Goal: Navigation & Orientation: Find specific page/section

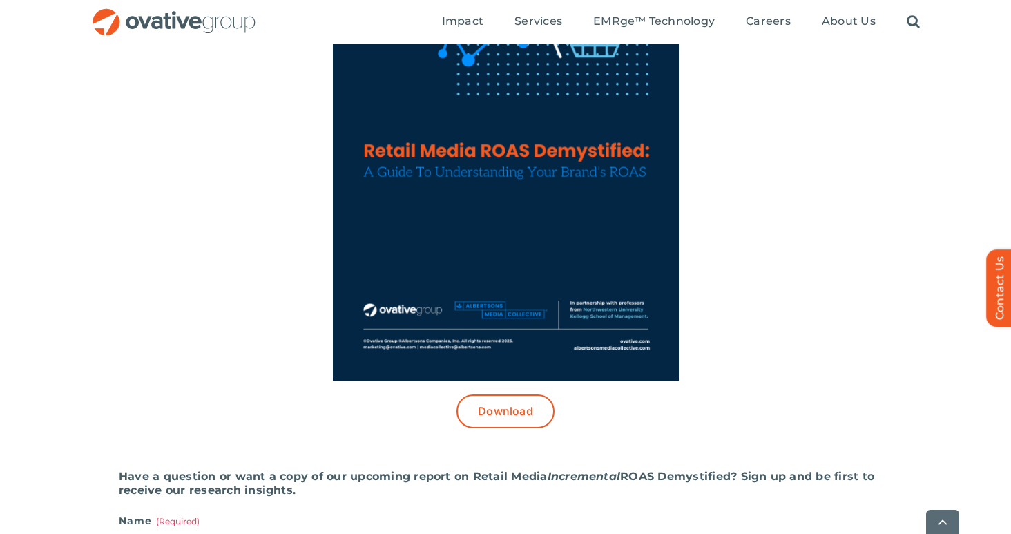
scroll to position [766, 0]
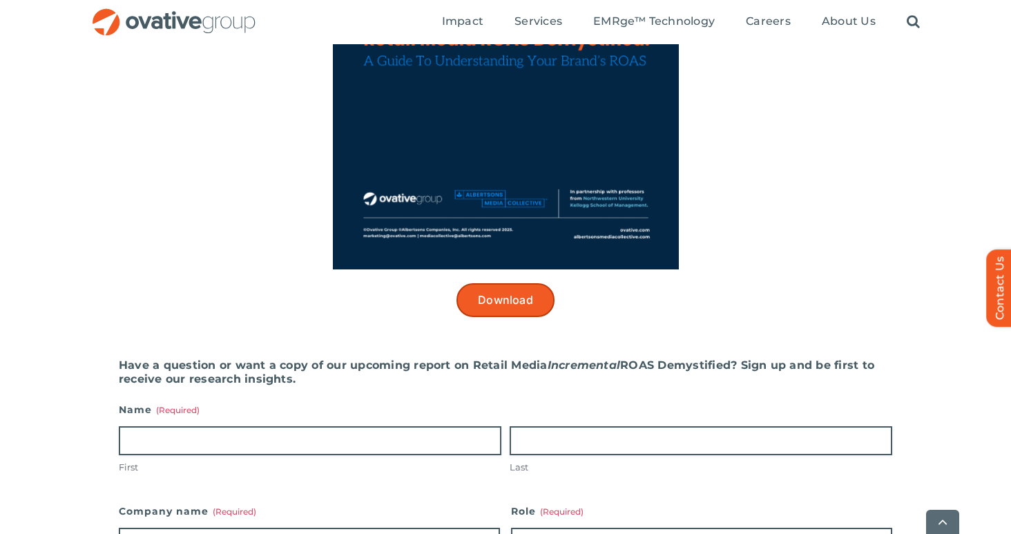
click at [494, 302] on span "Download" at bounding box center [505, 299] width 55 height 13
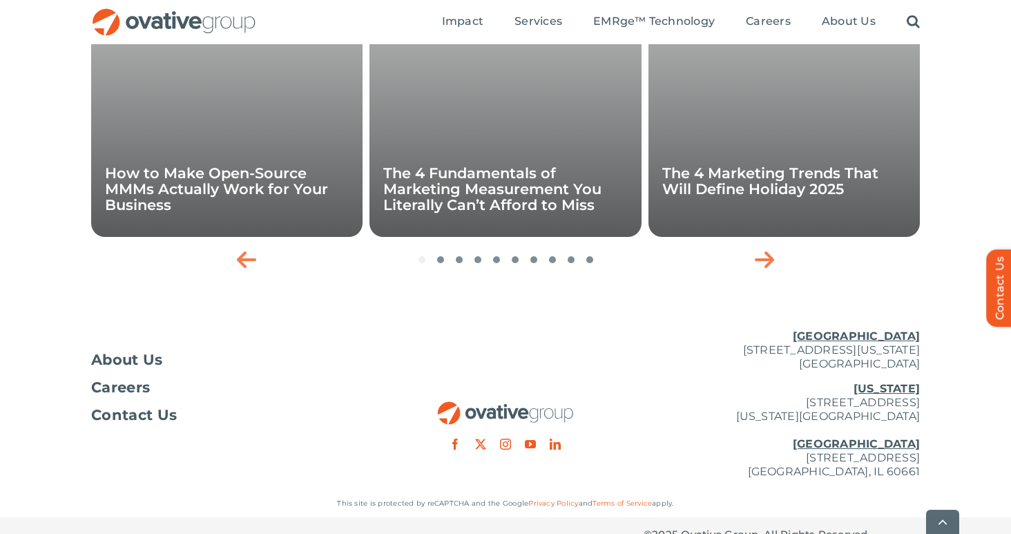
scroll to position [2545, 0]
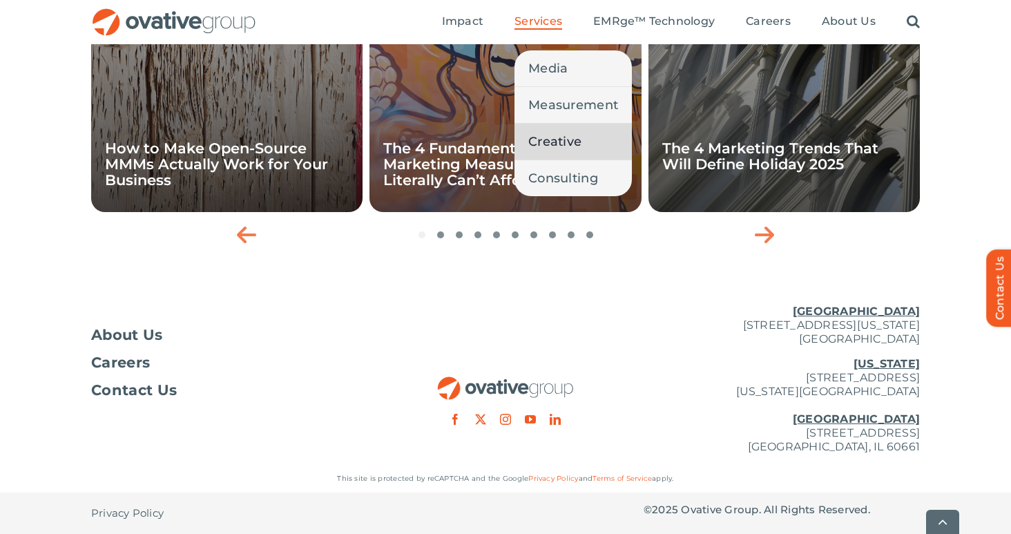
click at [561, 141] on span "Creative" at bounding box center [554, 141] width 53 height 19
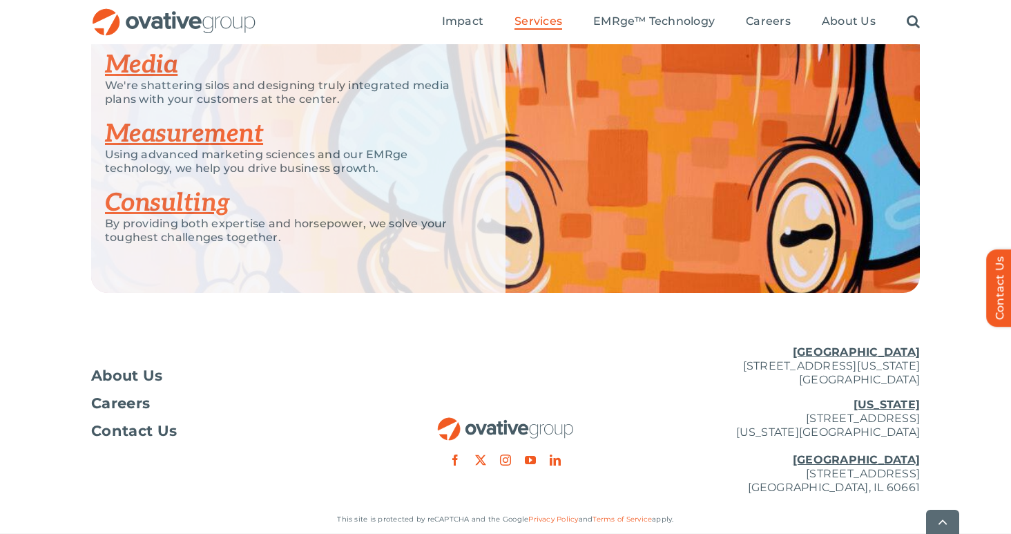
scroll to position [2217, 0]
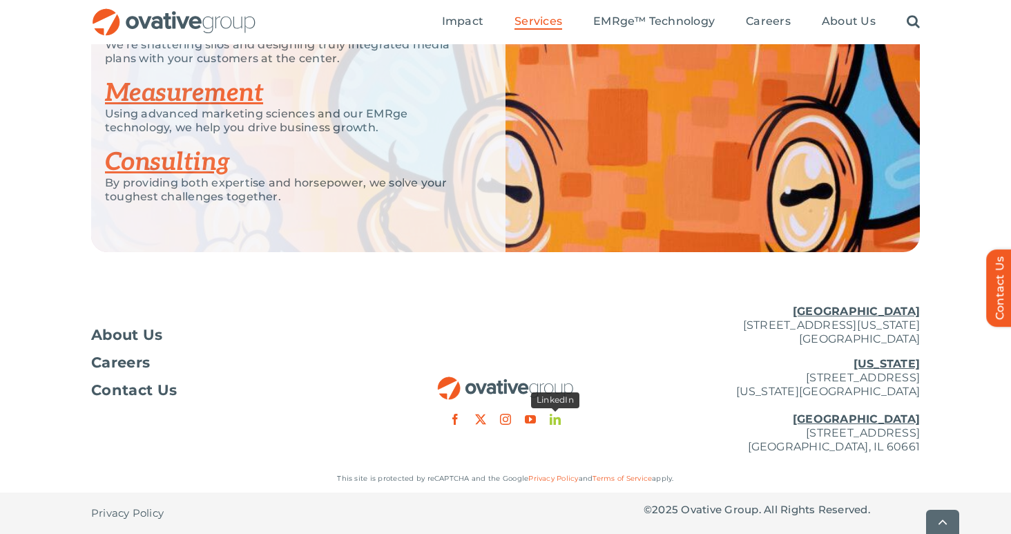
click at [558, 420] on link "linkedin" at bounding box center [554, 419] width 11 height 11
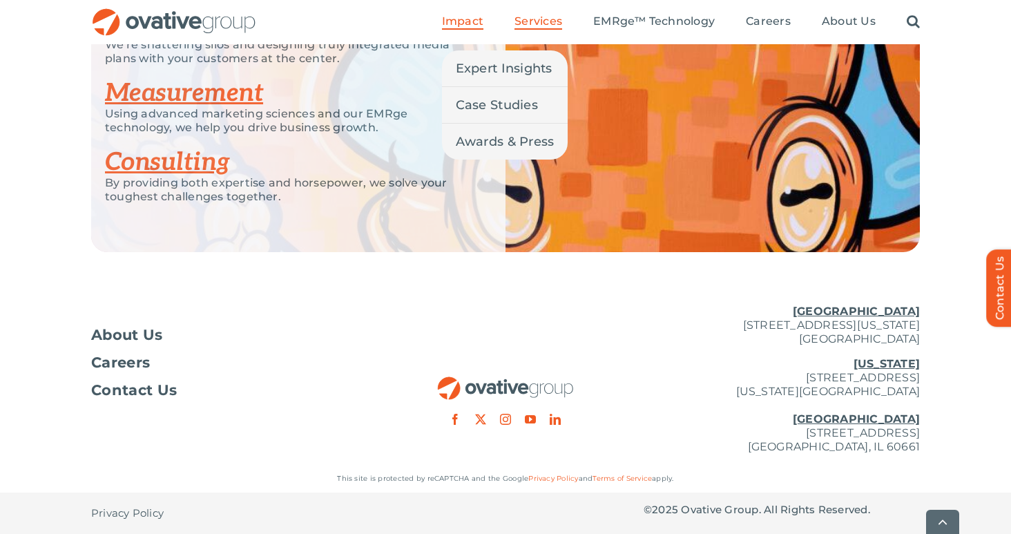
click at [477, 27] on span "Impact" at bounding box center [462, 21] width 41 height 14
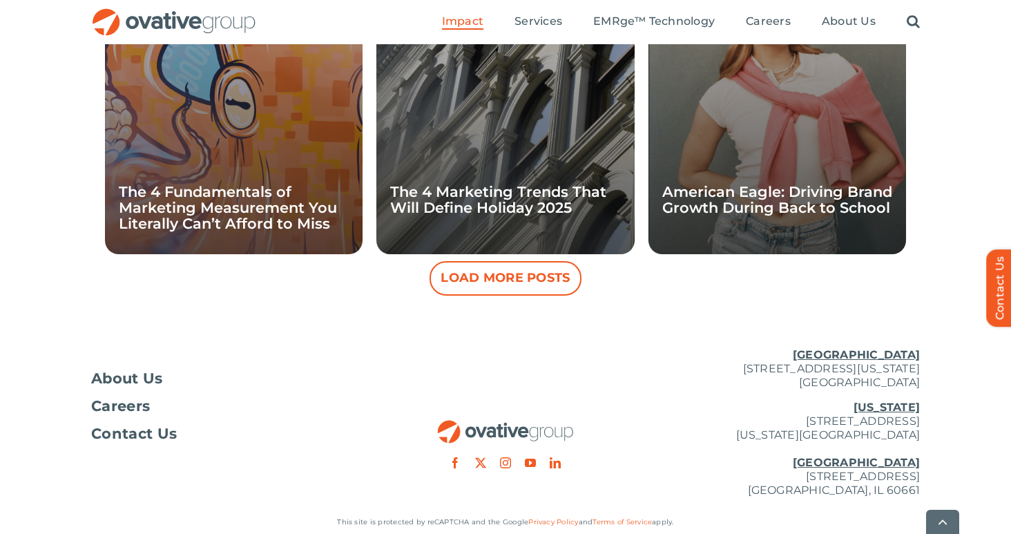
scroll to position [1490, 0]
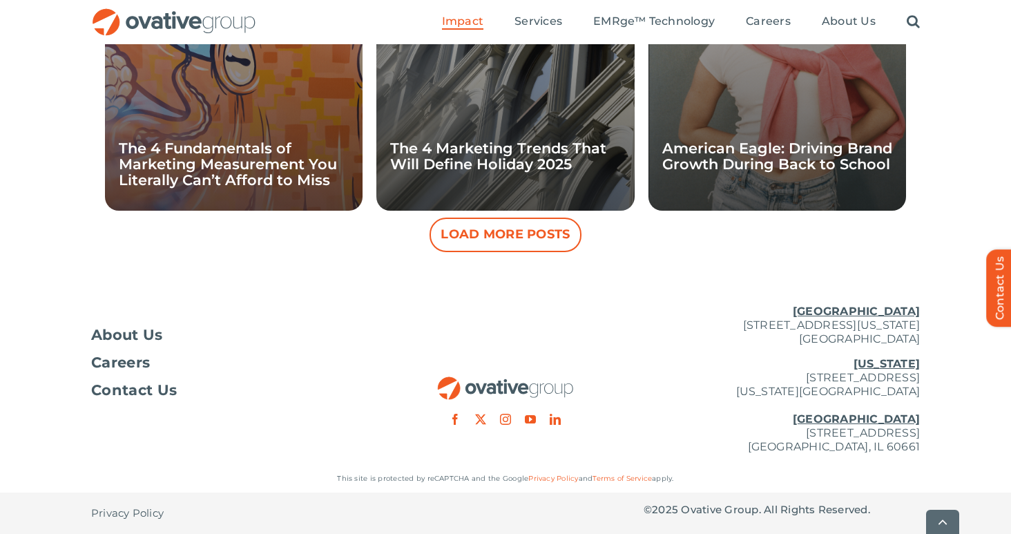
click at [450, 244] on button "Load More Posts" at bounding box center [505, 234] width 152 height 35
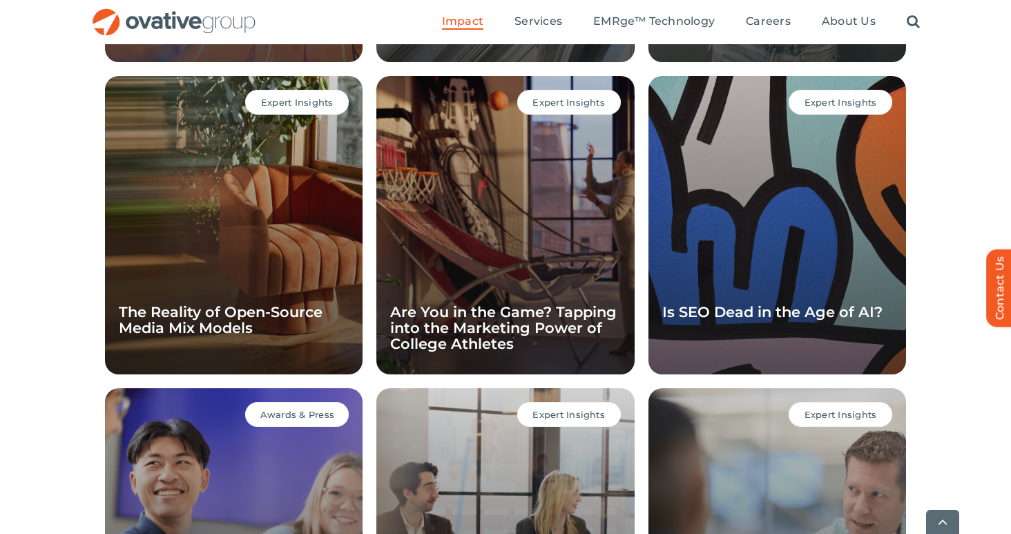
scroll to position [1716, 0]
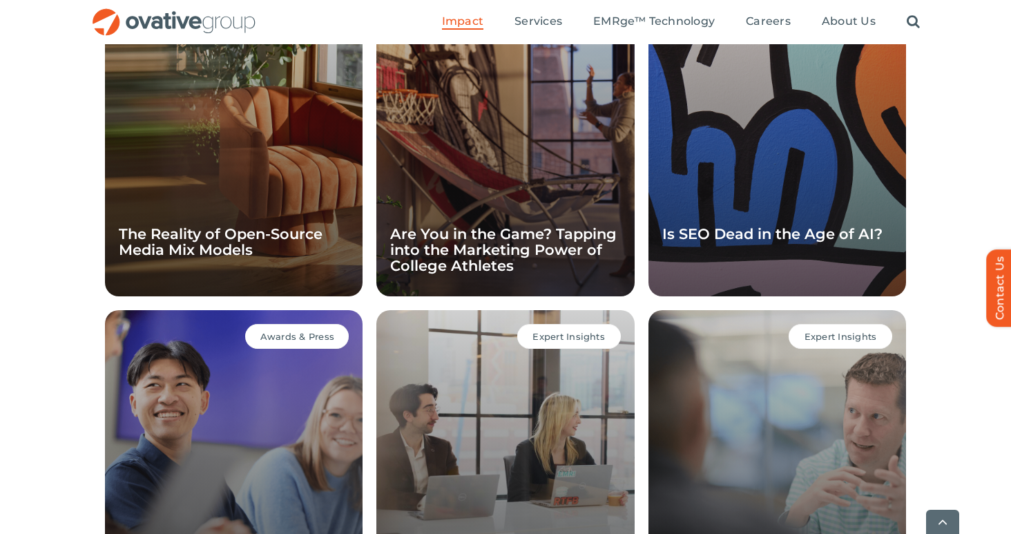
click at [438, 179] on div "Expert Insights Are You in the Game? Tapping into the Marketing Power of Colleg…" at bounding box center [504, 147] width 257 height 298
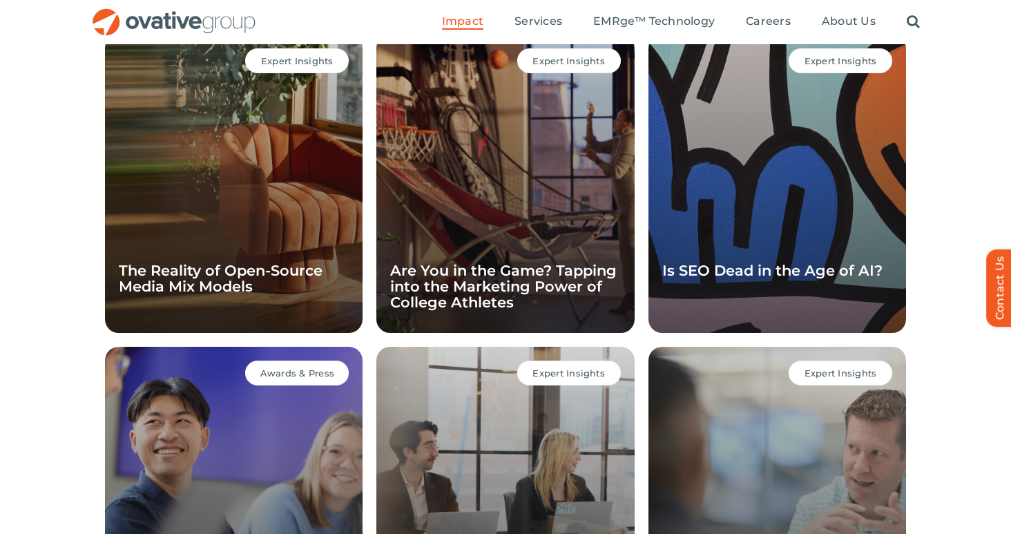
scroll to position [1585, 0]
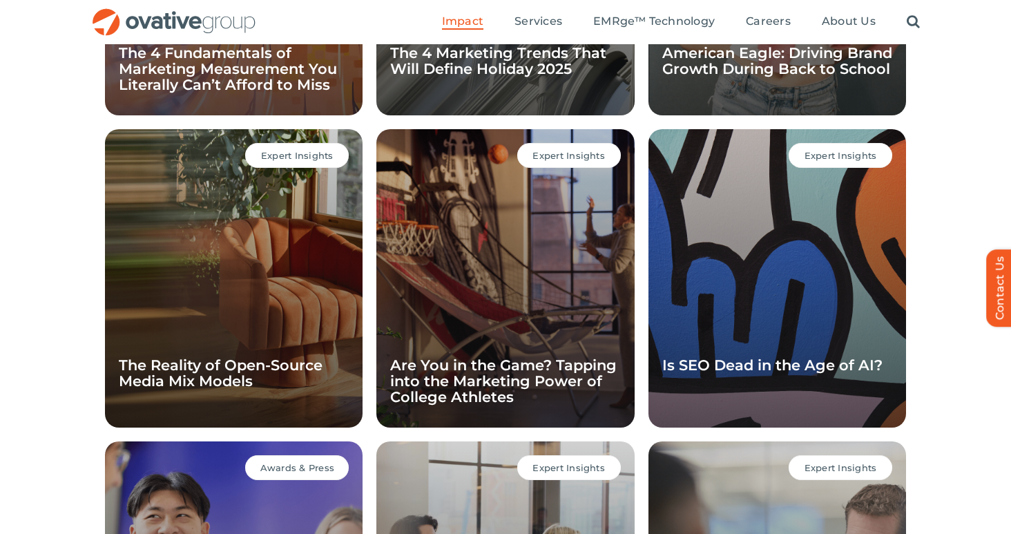
click at [311, 258] on div "Expert Insights The Reality of Open-Source Media Mix Models" at bounding box center [233, 278] width 257 height 298
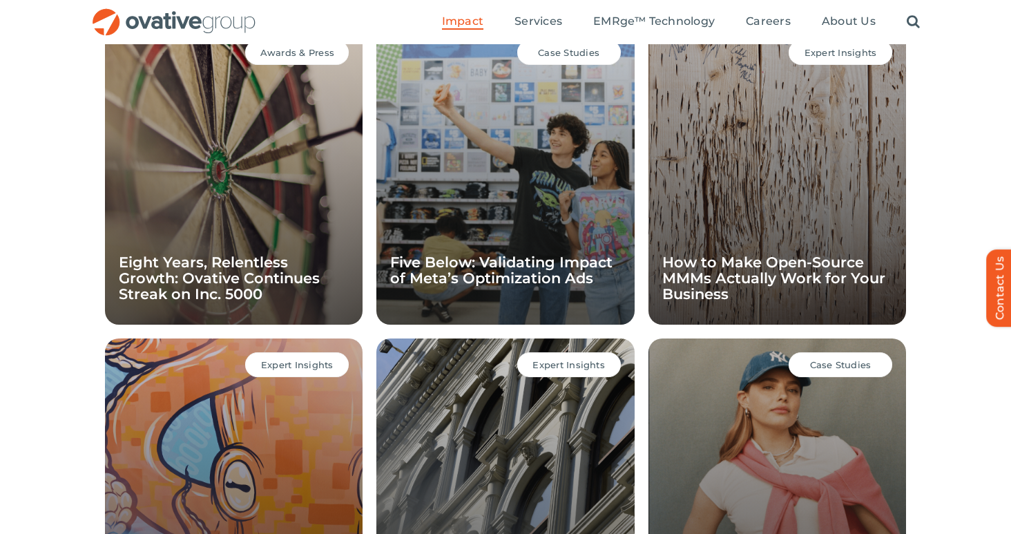
scroll to position [982, 0]
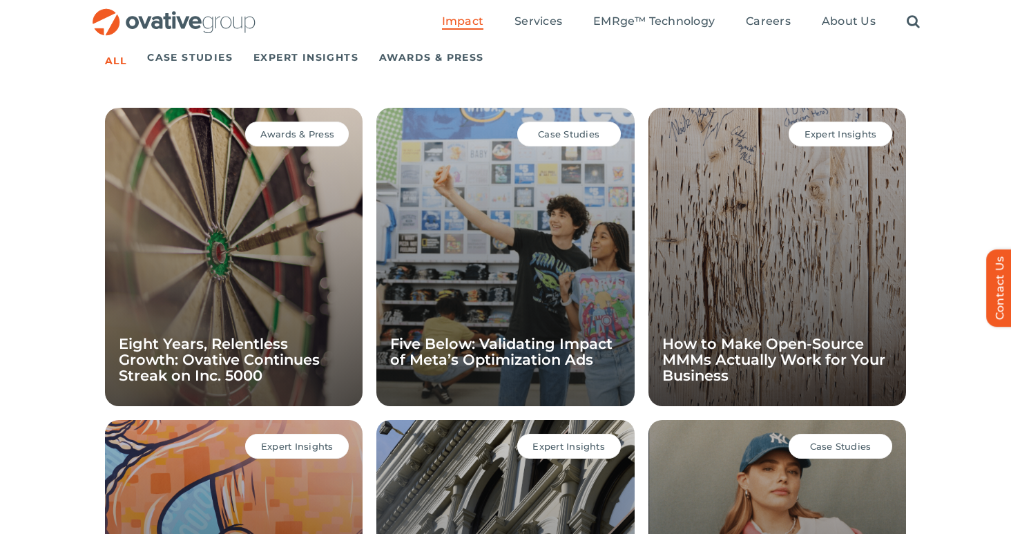
click at [826, 130] on span "Expert Insights" at bounding box center [840, 133] width 72 height 11
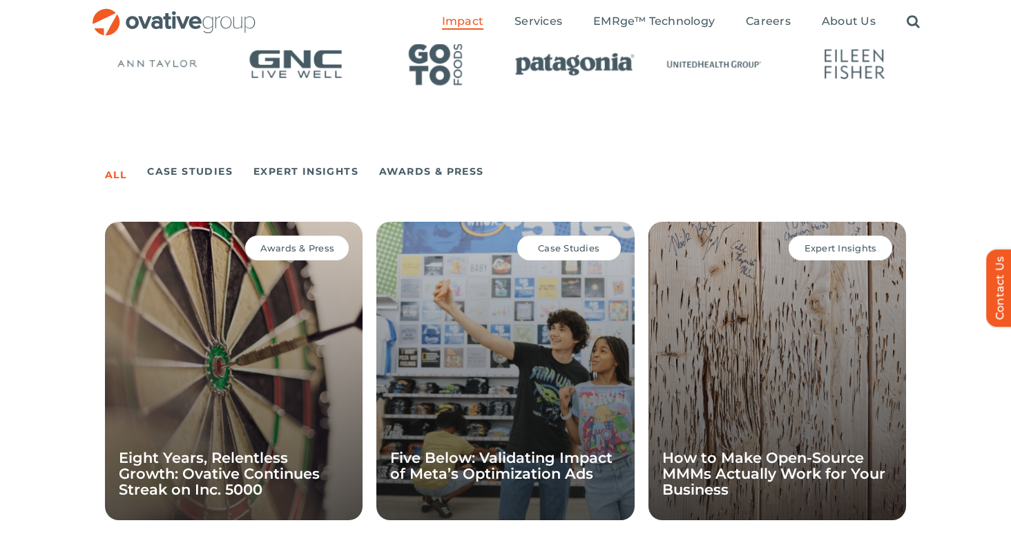
scroll to position [853, 0]
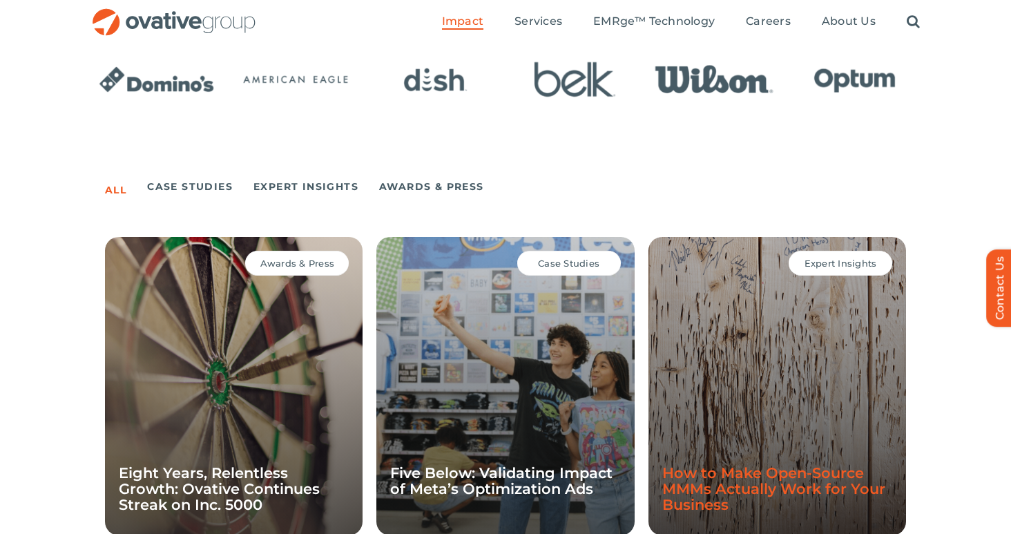
click at [791, 484] on link "How to Make Open-Source MMMs Actually Work for Your Business" at bounding box center [773, 488] width 223 height 49
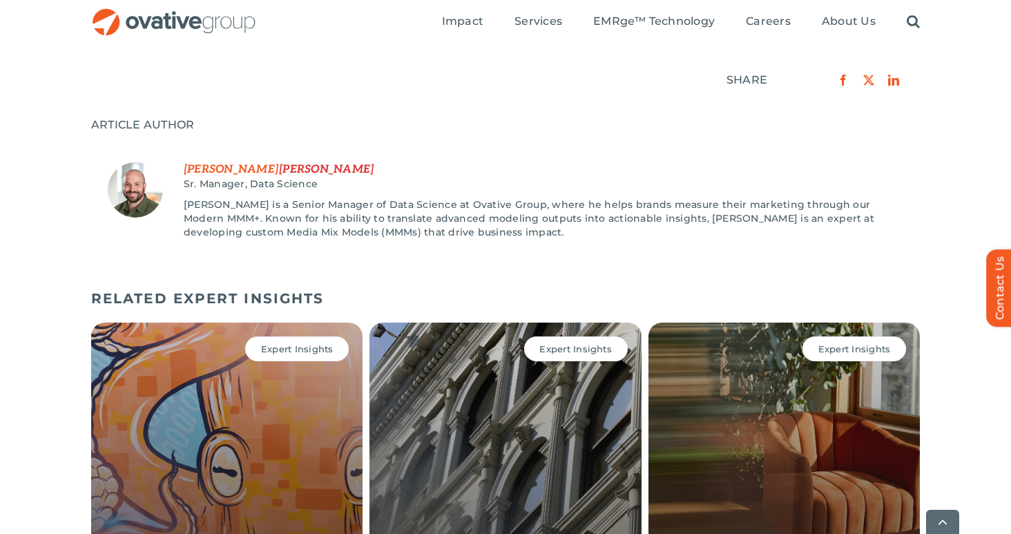
scroll to position [2100, 0]
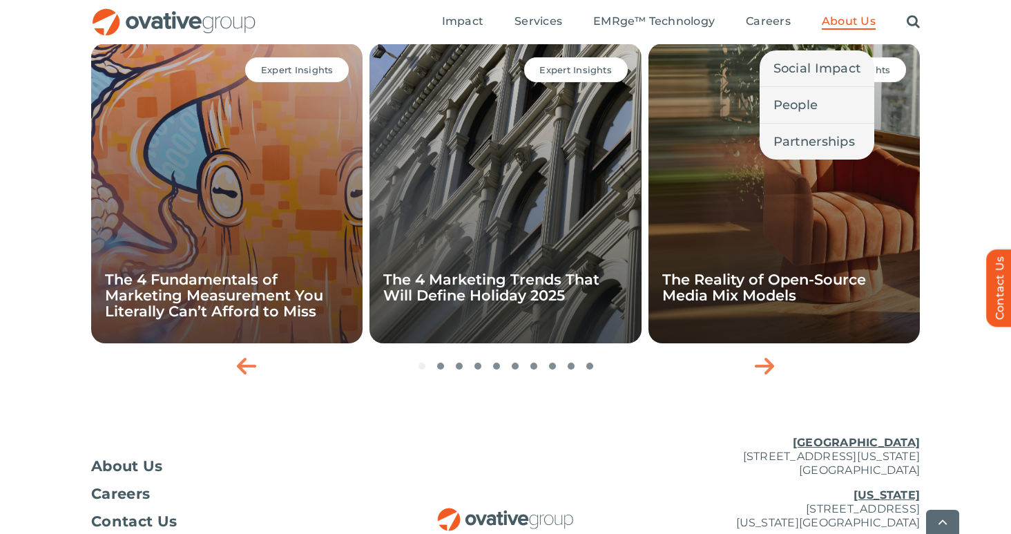
click at [839, 17] on span "About Us" at bounding box center [848, 21] width 54 height 14
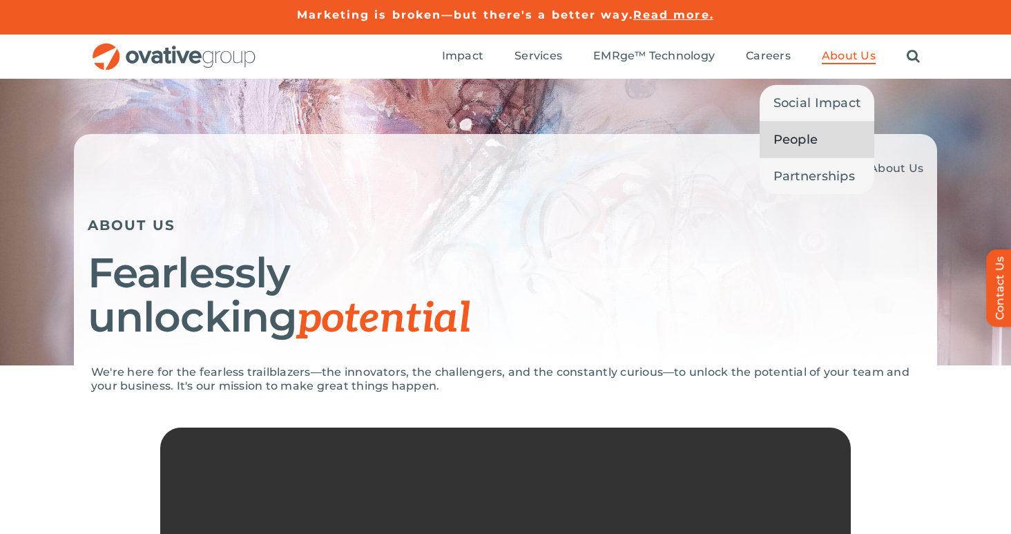
click at [809, 144] on span "People" at bounding box center [795, 139] width 45 height 19
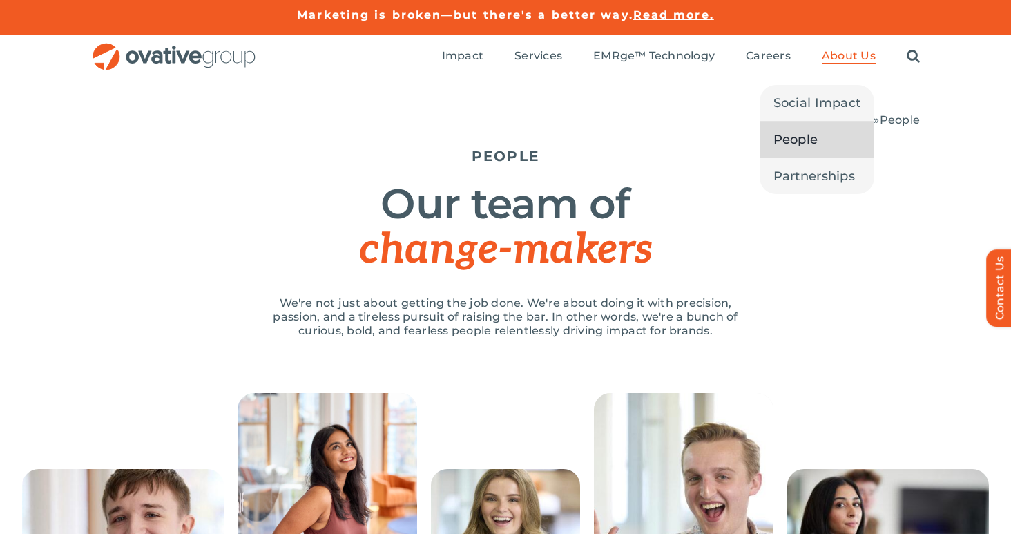
click at [845, 56] on span "About Us" at bounding box center [848, 56] width 54 height 14
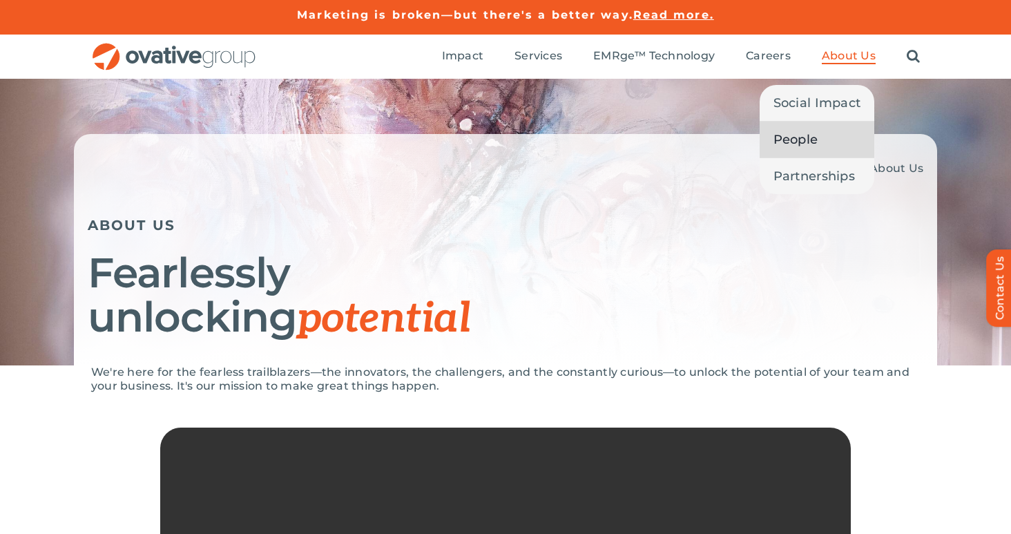
click at [810, 143] on span "People" at bounding box center [795, 139] width 45 height 19
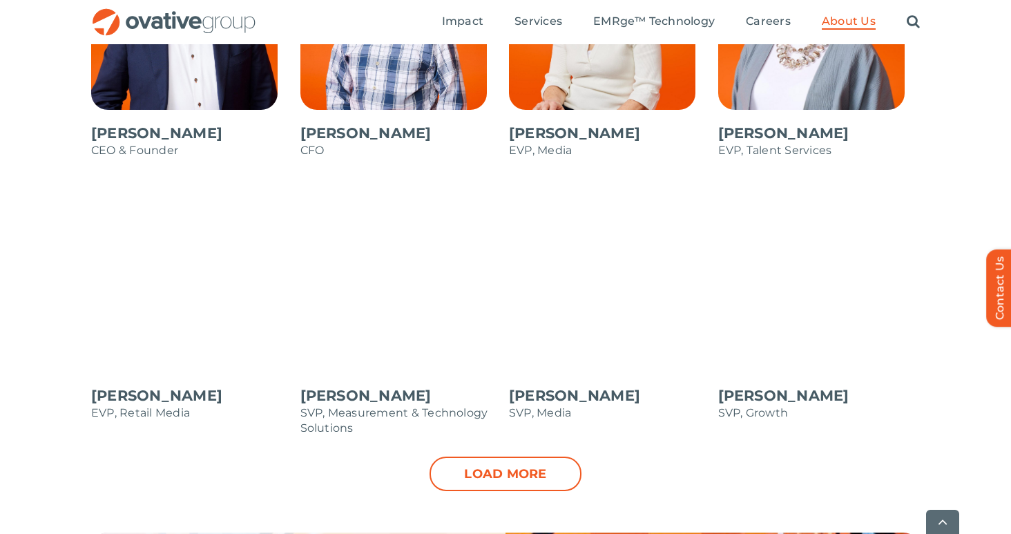
scroll to position [1341, 0]
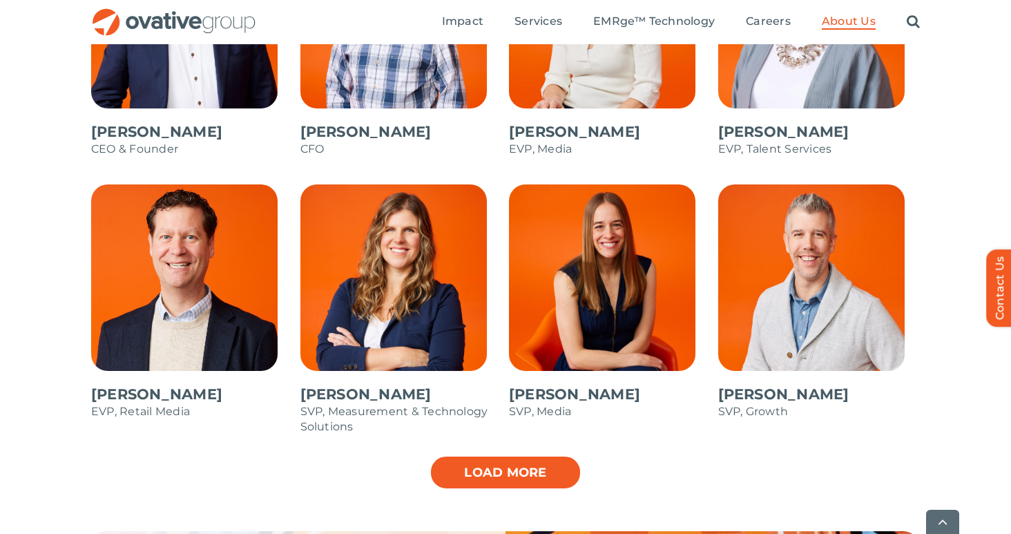
click at [507, 472] on link "Load more" at bounding box center [505, 472] width 152 height 35
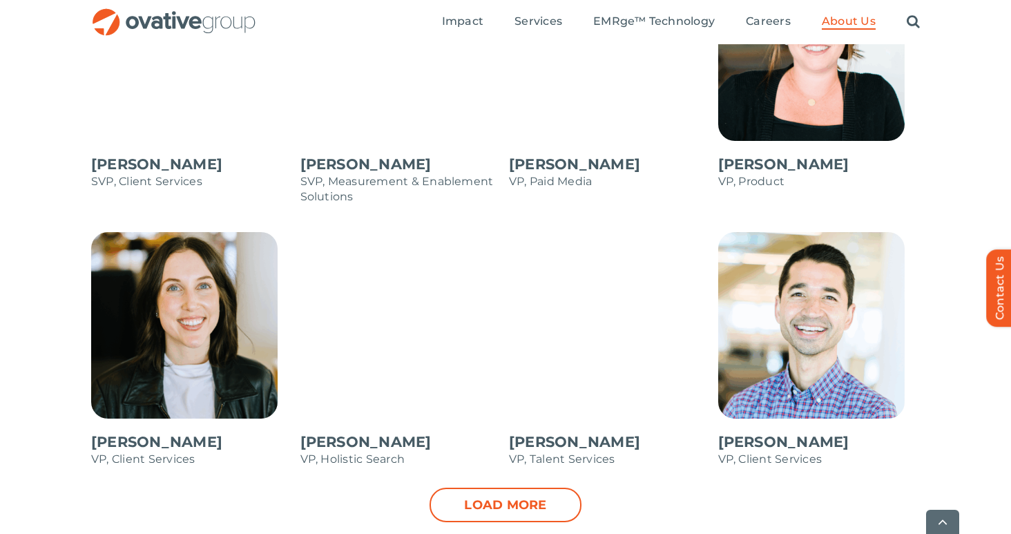
scroll to position [2092, 0]
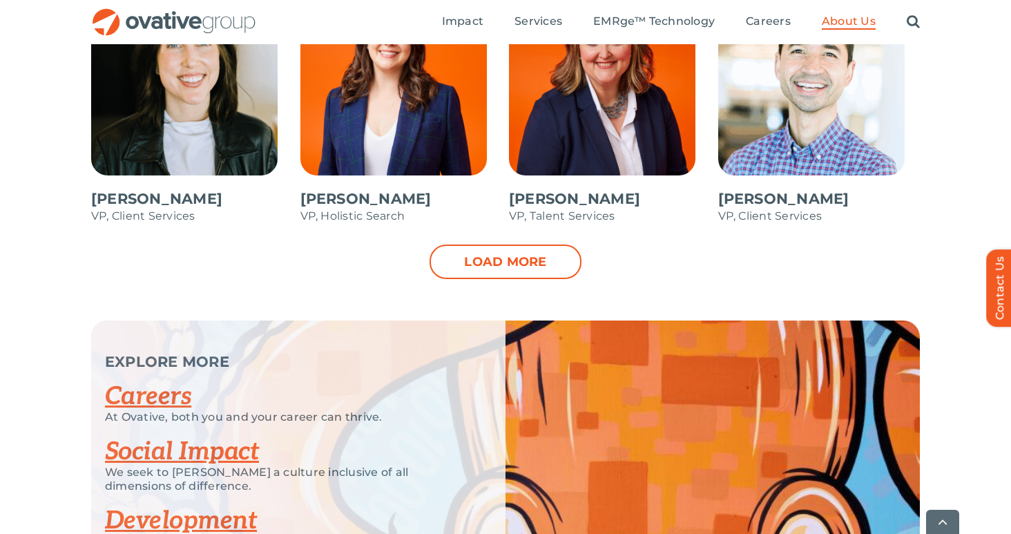
click at [468, 265] on link "Load more" at bounding box center [505, 261] width 152 height 35
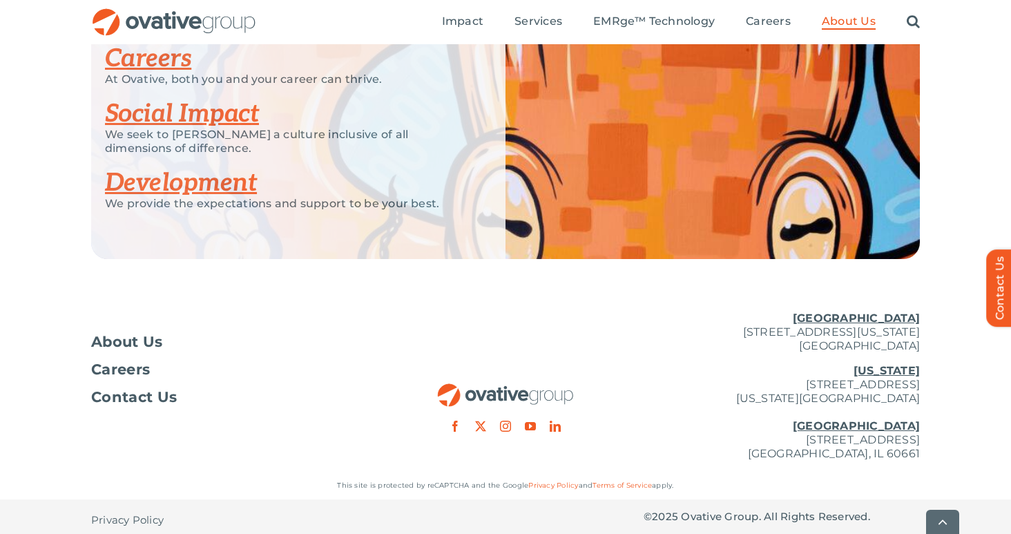
scroll to position [2664, 0]
